Goal: Information Seeking & Learning: Learn about a topic

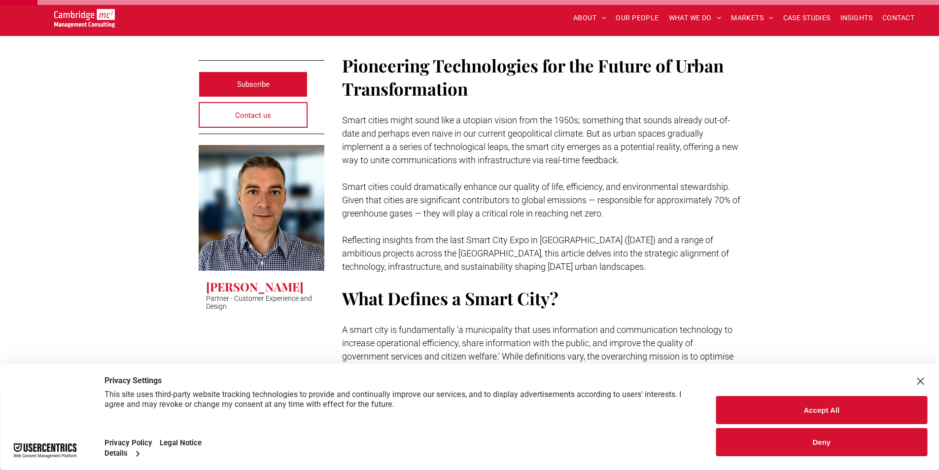
scroll to position [296, 0]
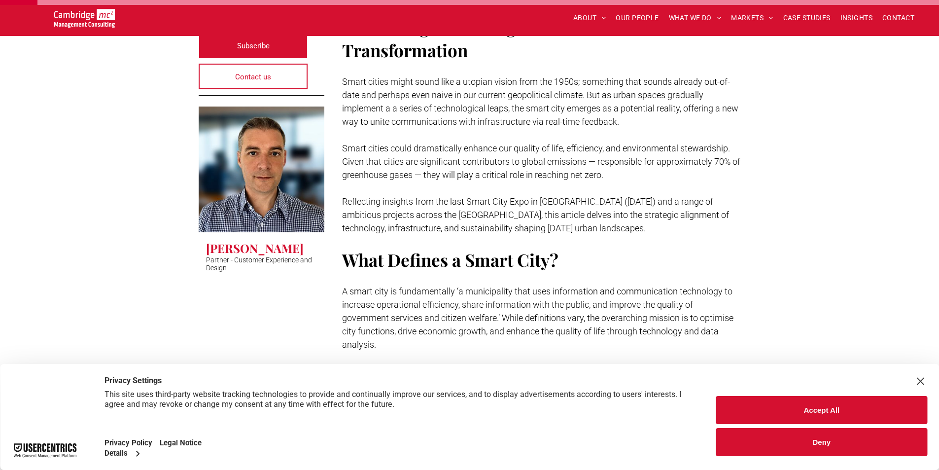
click at [800, 449] on button "Deny" at bounding box center [821, 442] width 211 height 28
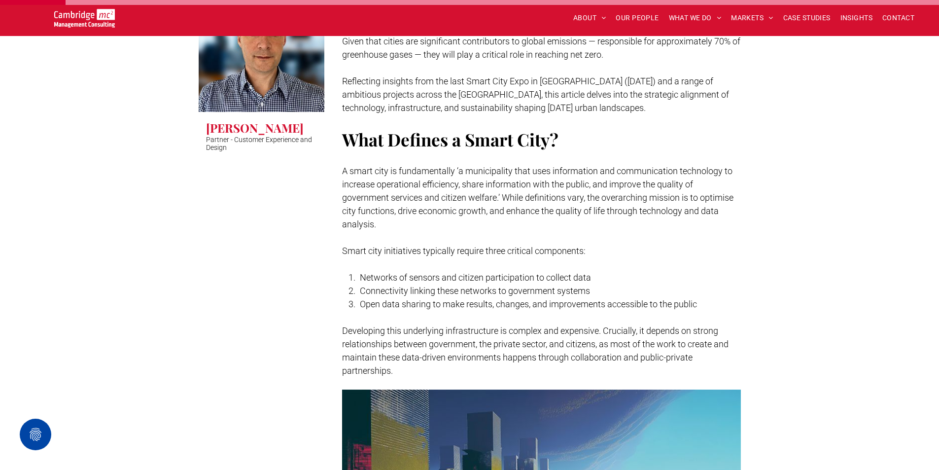
scroll to position [473, 0]
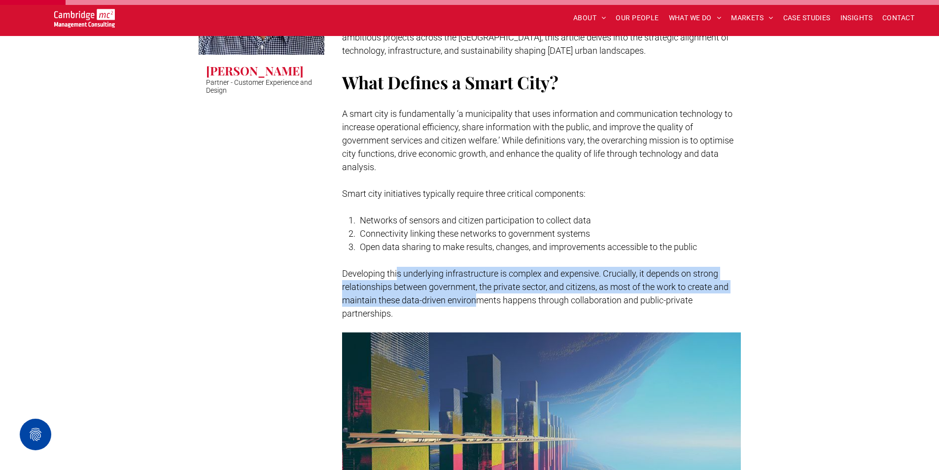
drag, startPoint x: 396, startPoint y: 246, endPoint x: 475, endPoint y: 282, distance: 86.9
click at [475, 282] on span "Developing this underlying infrastructure is complex and expensive. Crucially, …" at bounding box center [535, 293] width 387 height 50
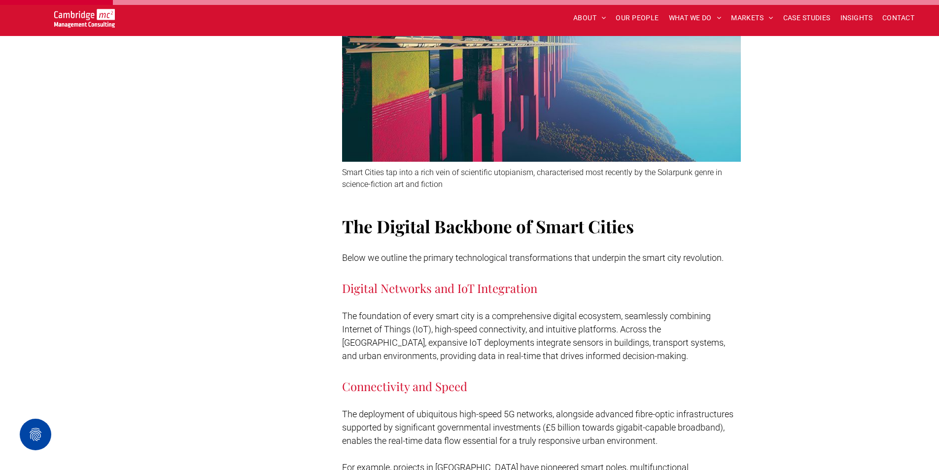
scroll to position [887, 0]
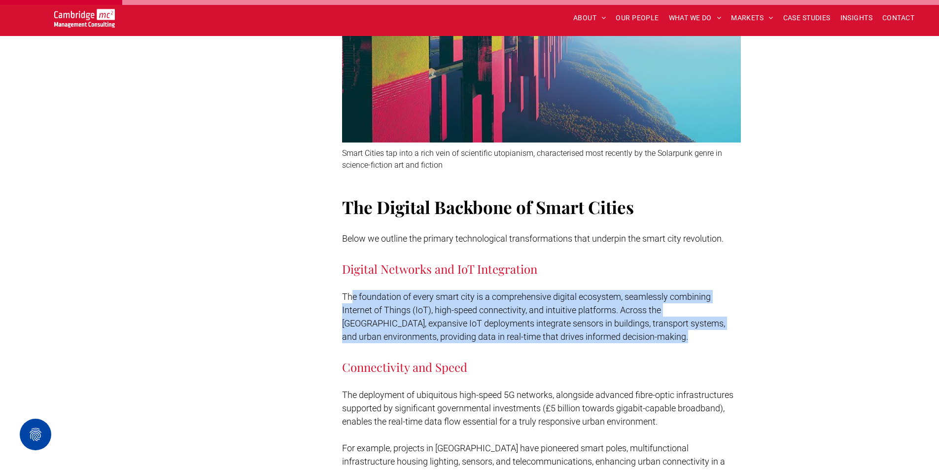
drag, startPoint x: 352, startPoint y: 275, endPoint x: 554, endPoint y: 321, distance: 207.4
click at [554, 343] on h3 "Connectivity and Speed" at bounding box center [541, 359] width 399 height 32
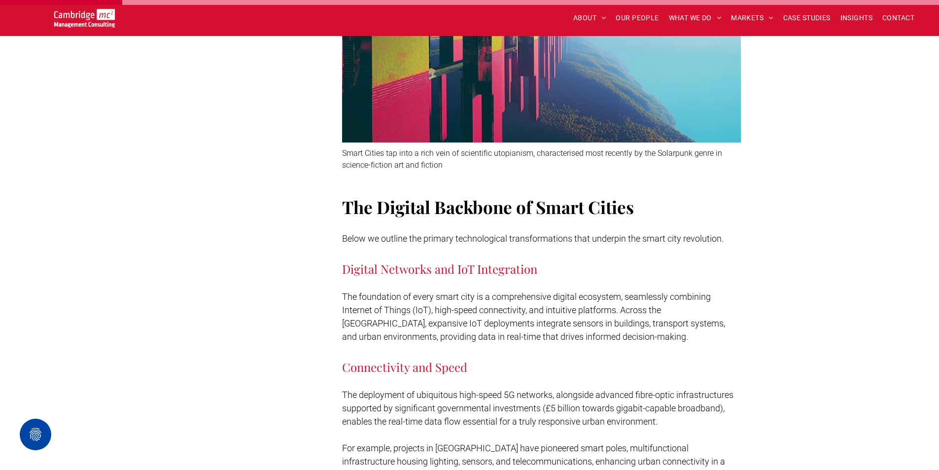
scroll to position [1006, 0]
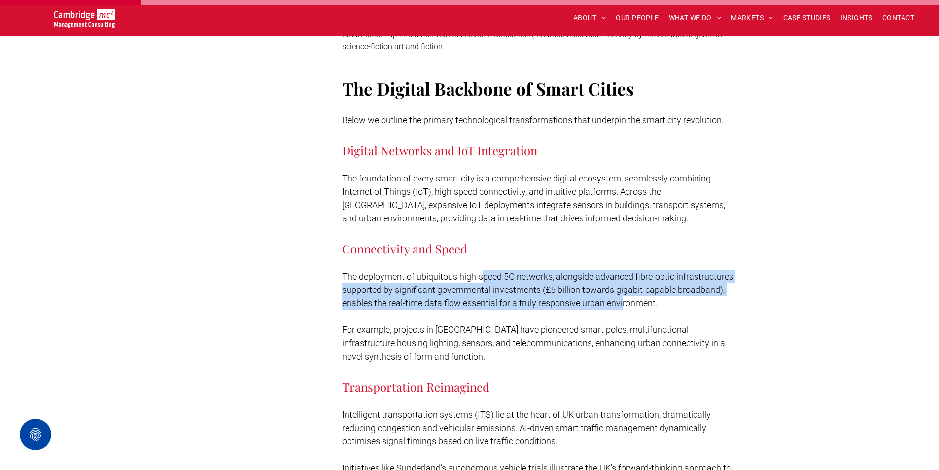
drag, startPoint x: 482, startPoint y: 255, endPoint x: 624, endPoint y: 285, distance: 144.8
click at [625, 285] on span "The deployment of ubiquitous high-speed 5G networks, alongside advanced fibre-o…" at bounding box center [537, 289] width 391 height 37
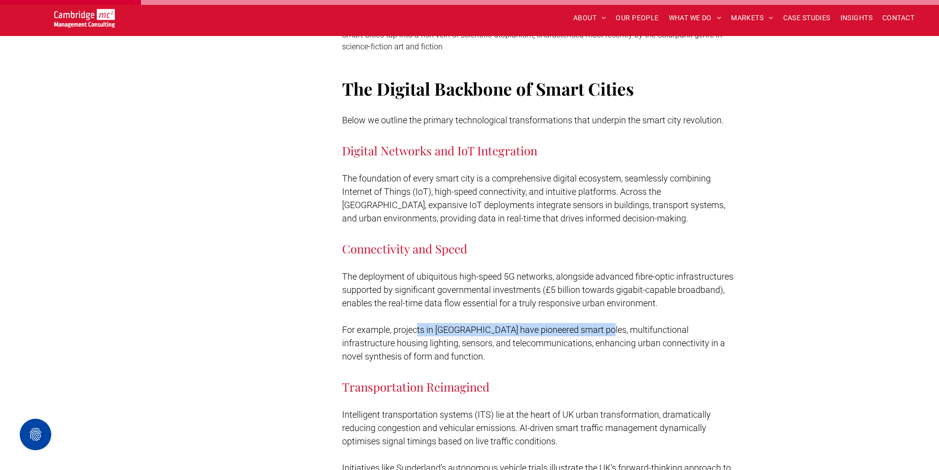
drag, startPoint x: 423, startPoint y: 306, endPoint x: 607, endPoint y: 309, distance: 184.4
click at [607, 324] on span "For example, projects in [GEOGRAPHIC_DATA] have pioneered smart poles, multifun…" at bounding box center [533, 342] width 383 height 37
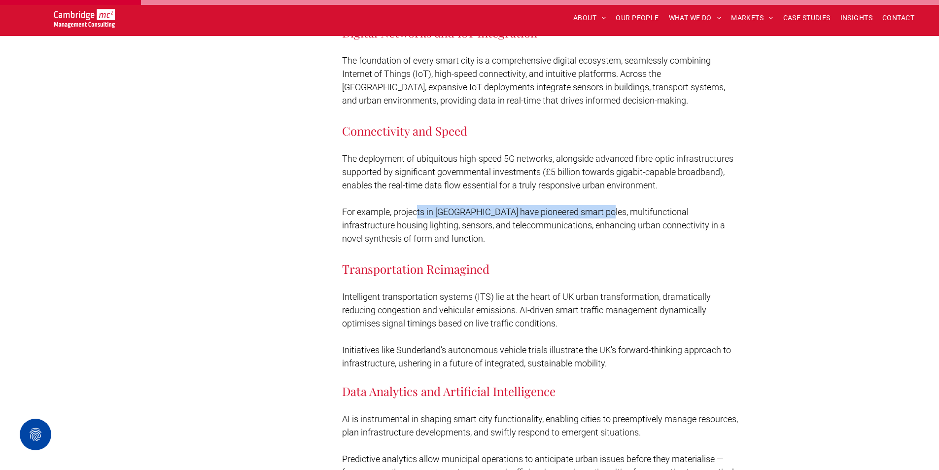
scroll to position [1124, 0]
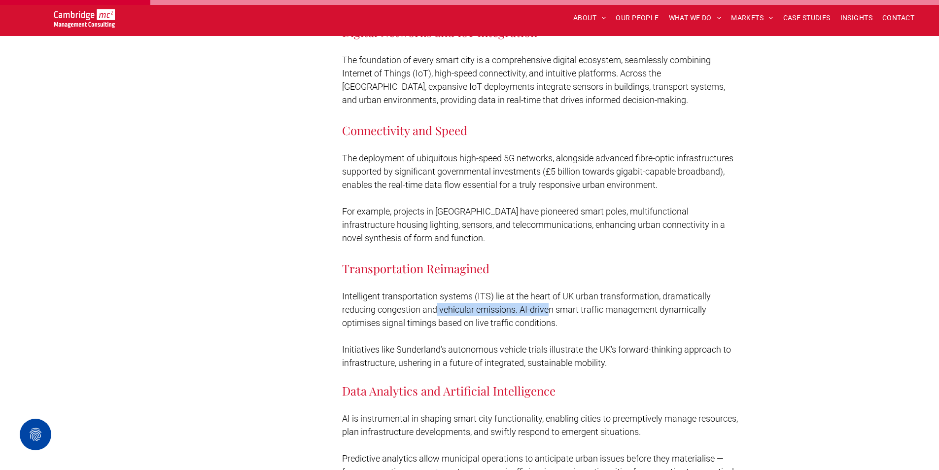
drag, startPoint x: 439, startPoint y: 292, endPoint x: 550, endPoint y: 283, distance: 111.3
click at [550, 289] on p "Intelligent transportation systems (ITS) lie at the heart of UK urban transform…" at bounding box center [541, 309] width 399 height 40
click at [556, 291] on span "Intelligent transportation systems (ITS) lie at the heart of UK urban transform…" at bounding box center [526, 309] width 369 height 37
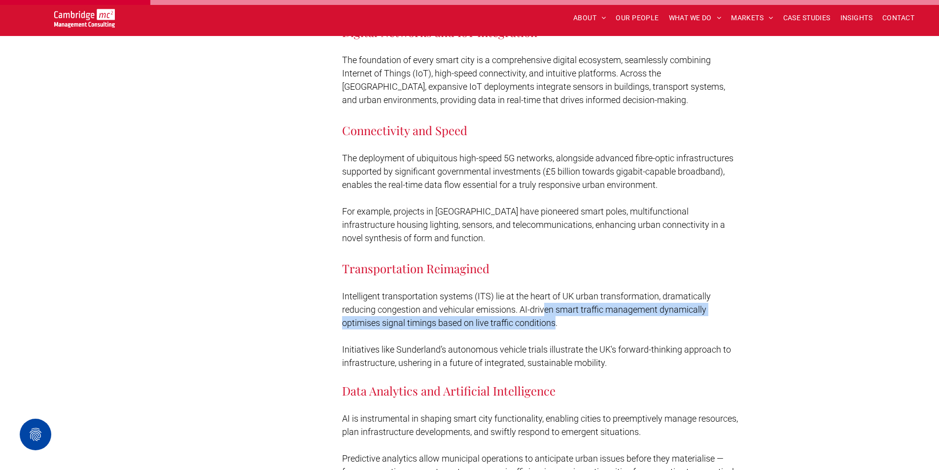
drag, startPoint x: 547, startPoint y: 285, endPoint x: 557, endPoint y: 302, distance: 18.8
click at [557, 302] on span "Intelligent transportation systems (ITS) lie at the heart of UK urban transform…" at bounding box center [526, 309] width 369 height 37
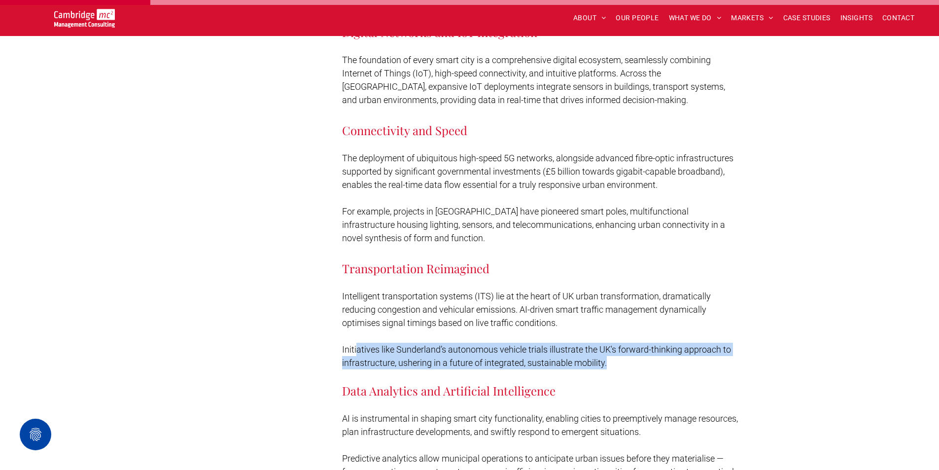
drag, startPoint x: 356, startPoint y: 327, endPoint x: 607, endPoint y: 341, distance: 250.8
click at [607, 344] on span "Initiatives like Sunderland’s autonomous vehicle trials illustrate the UK's for…" at bounding box center [536, 356] width 389 height 24
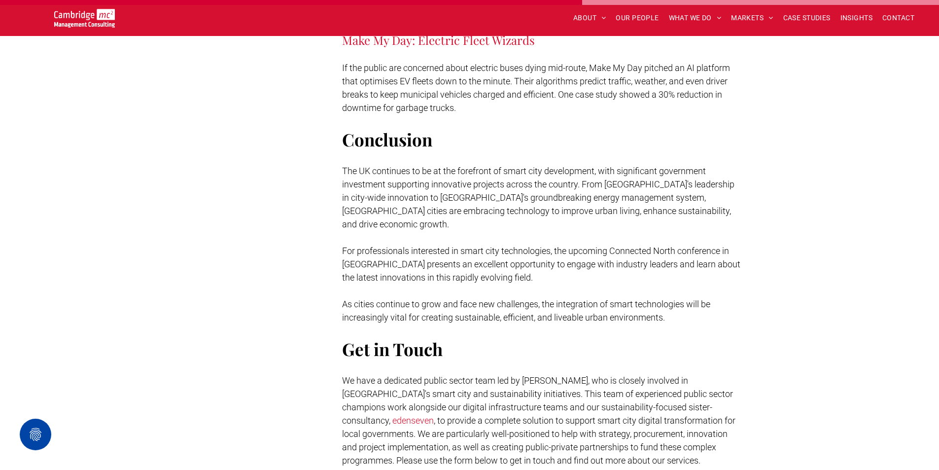
scroll to position [4319, 0]
